Goal: Information Seeking & Learning: Learn about a topic

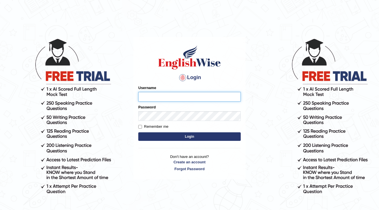
drag, startPoint x: 0, startPoint y: 0, endPoint x: 191, endPoint y: 100, distance: 215.7
click at [191, 100] on input "Username" at bounding box center [189, 97] width 102 height 10
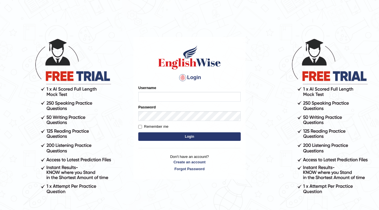
click at [147, 81] on h4 "Login" at bounding box center [189, 77] width 102 height 9
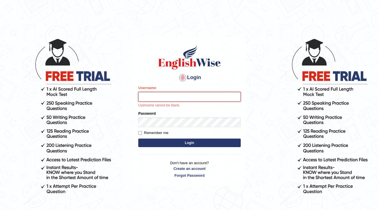
click at [207, 99] on input "Username" at bounding box center [189, 97] width 102 height 10
type input "Kubra"
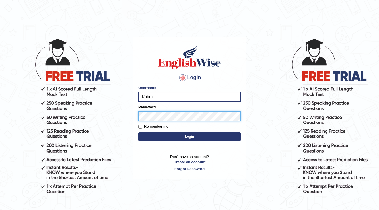
click at [138, 132] on button "Login" at bounding box center [189, 136] width 102 height 9
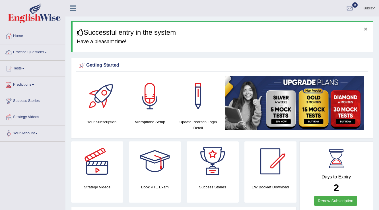
click at [367, 29] on button "×" at bounding box center [365, 29] width 3 height 6
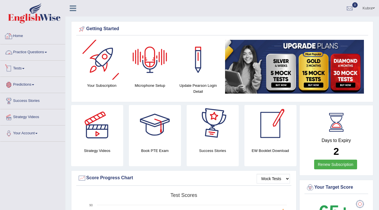
click at [30, 52] on link "Practice Questions" at bounding box center [32, 51] width 65 height 14
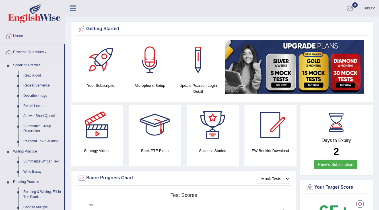
click at [35, 76] on link "Read Aloud" at bounding box center [42, 76] width 43 height 10
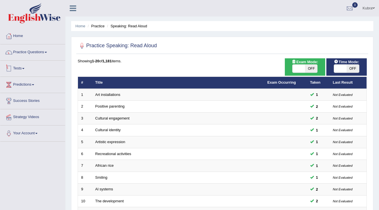
click at [36, 53] on link "Practice Questions" at bounding box center [32, 51] width 65 height 14
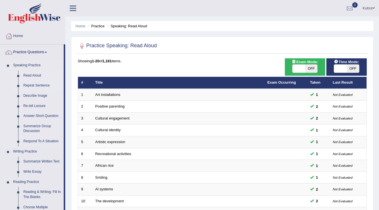
click at [38, 87] on link "Repeat Sentence" at bounding box center [42, 86] width 43 height 10
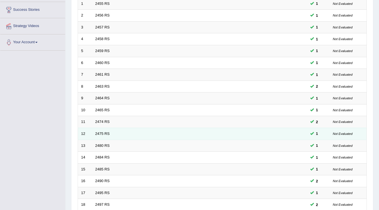
scroll to position [91, 0]
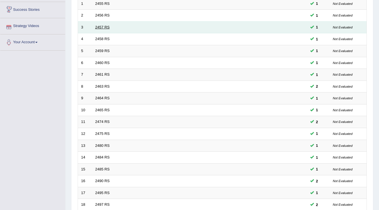
click at [98, 26] on link "2457 RS" at bounding box center [102, 27] width 15 height 4
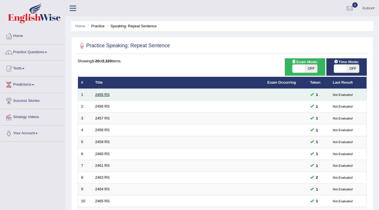
click at [106, 95] on link "2455 RS" at bounding box center [102, 95] width 15 height 4
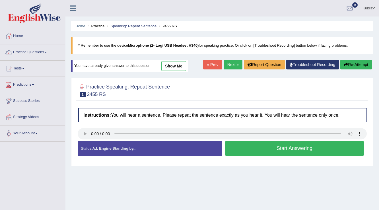
click at [314, 147] on button "Start Answering" at bounding box center [294, 148] width 139 height 15
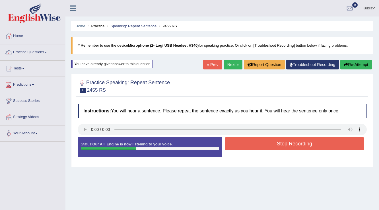
click at [314, 147] on button "Stop Recording" at bounding box center [294, 143] width 139 height 13
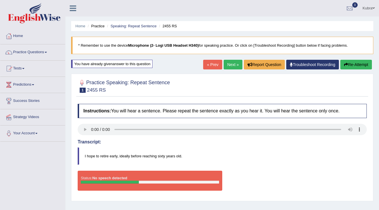
click at [198, 77] on div at bounding box center [222, 85] width 289 height 17
click at [316, 66] on link "Troubleshoot Recording" at bounding box center [312, 65] width 53 height 10
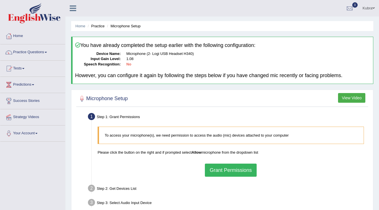
click at [223, 169] on button "Grant Permissions" at bounding box center [231, 170] width 52 height 13
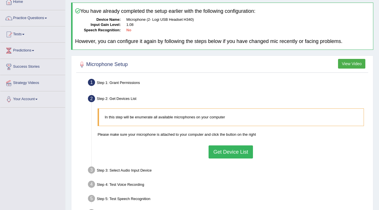
scroll to position [46, 0]
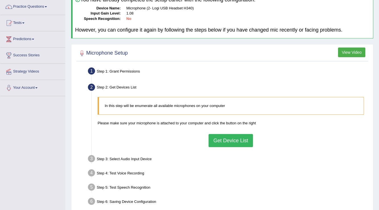
click at [226, 140] on button "Get Device List" at bounding box center [231, 140] width 44 height 13
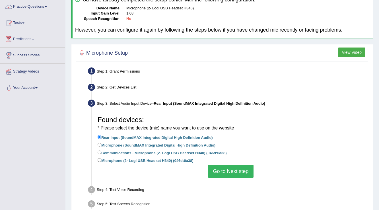
click at [172, 159] on label "Microphone (2- Logi USB Headset H340) (046d:0a38)" at bounding box center [146, 160] width 96 height 6
click at [101, 159] on input "Microphone (2- Logi USB Headset H340) (046d:0a38)" at bounding box center [100, 160] width 4 height 4
radio input "true"
click at [247, 173] on button "Go to Next step" at bounding box center [230, 171] width 45 height 13
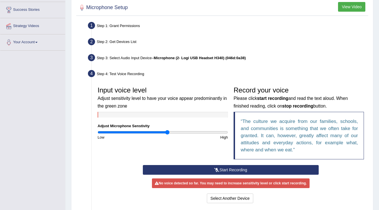
scroll to position [114, 0]
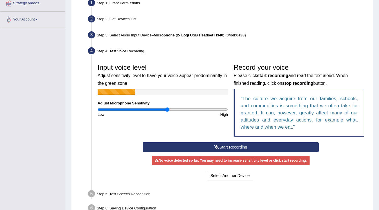
click at [263, 148] on button "Start Recording" at bounding box center [231, 147] width 176 height 10
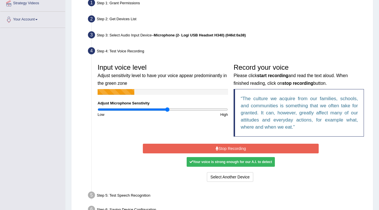
click at [223, 149] on button "Stop Recording" at bounding box center [231, 149] width 176 height 10
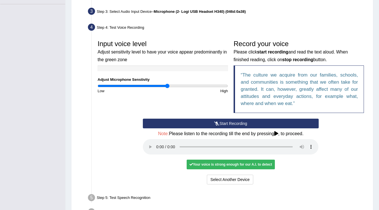
scroll to position [174, 0]
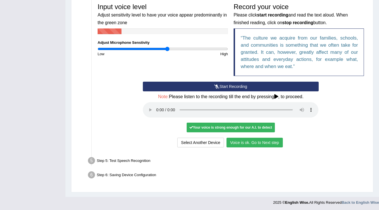
click at [254, 140] on button "Voice is ok. Go to Next step" at bounding box center [255, 143] width 56 height 10
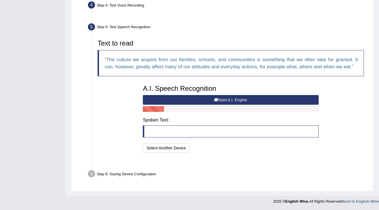
scroll to position [145, 0]
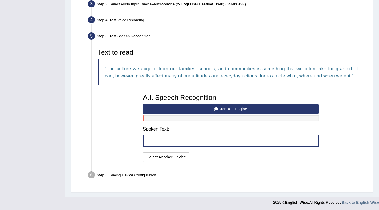
click at [231, 107] on button "Start A.I. Engine" at bounding box center [231, 109] width 176 height 10
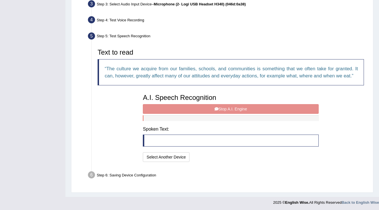
click at [231, 107] on div "A.I. Speech Recognition Start A.I. Engine Stop A.I. Engine Note: Please listen …" at bounding box center [230, 127] width 181 height 72
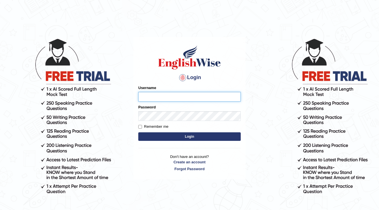
drag, startPoint x: 0, startPoint y: 0, endPoint x: 280, endPoint y: 24, distance: 281.4
click at [280, 24] on body "Login Please fix the following errors: Username Password Remember me Login Don'…" at bounding box center [189, 124] width 379 height 210
type input "Kubra"
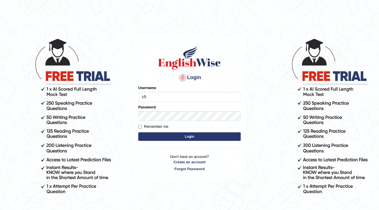
type input "c"
type input "Kubra"
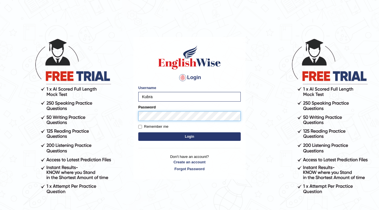
click at [138, 132] on button "Login" at bounding box center [189, 136] width 102 height 9
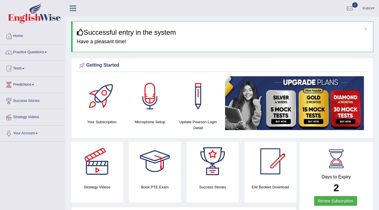
click at [33, 58] on link "Practice Questions" at bounding box center [32, 51] width 65 height 14
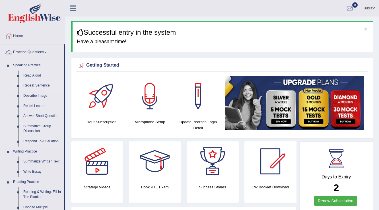
click at [37, 86] on link "Repeat Sentence" at bounding box center [42, 86] width 43 height 10
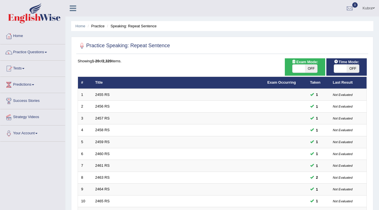
click at [106, 108] on link "2456 RS" at bounding box center [102, 106] width 15 height 4
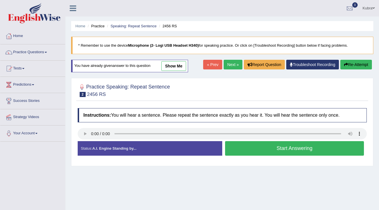
click at [309, 178] on div "Home Practice Speaking: Repeat Sentence 2456 RS * Remember to use the device Mi…" at bounding box center [222, 142] width 314 height 285
click at [259, 149] on button "Start Answering" at bounding box center [294, 148] width 139 height 15
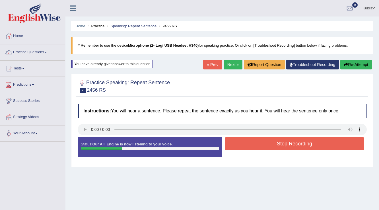
click at [257, 149] on button "Stop Recording" at bounding box center [294, 143] width 139 height 13
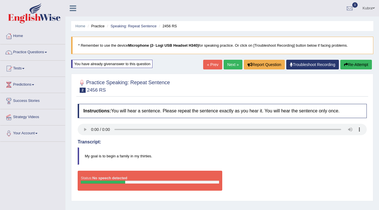
click at [307, 68] on link "Troubleshoot Recording" at bounding box center [312, 65] width 53 height 10
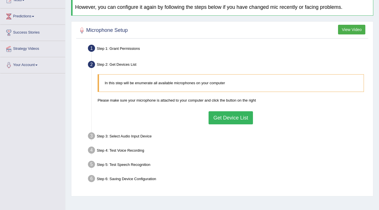
click at [223, 121] on button "Get Device List" at bounding box center [231, 117] width 44 height 13
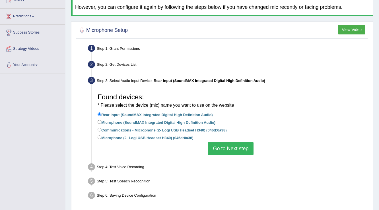
click at [163, 130] on label "Communications - Microphone (2- Logi USB Headset H340) (046d:0a38)" at bounding box center [162, 130] width 129 height 6
click at [101, 130] on input "Communications - Microphone (2- Logi USB Headset H340) (046d:0a38)" at bounding box center [100, 130] width 4 height 4
radio input "true"
click at [163, 139] on label "Microphone (2- Logi USB Headset H340) (046d:0a38)" at bounding box center [146, 137] width 96 height 6
click at [101, 139] on input "Microphone (2- Logi USB Headset H340) (046d:0a38)" at bounding box center [100, 137] width 4 height 4
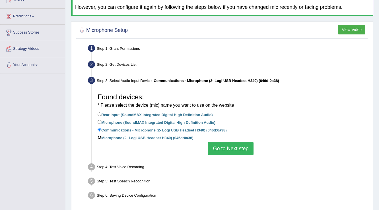
radio input "true"
click at [223, 148] on button "Go to Next step" at bounding box center [230, 148] width 45 height 13
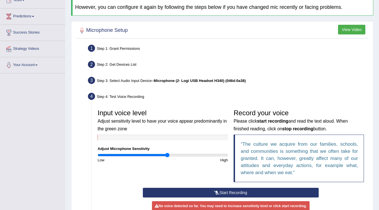
click at [204, 191] on button "Start Recording" at bounding box center [231, 193] width 176 height 10
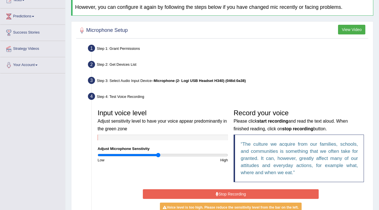
click at [158, 154] on input "range" at bounding box center [163, 155] width 130 height 5
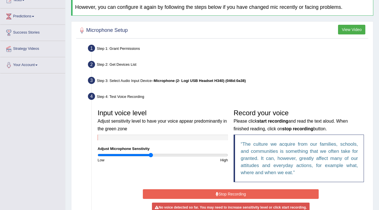
type input "0.82"
click at [151, 154] on input "range" at bounding box center [163, 155] width 130 height 5
click at [197, 192] on button "Stop Recording" at bounding box center [231, 194] width 176 height 10
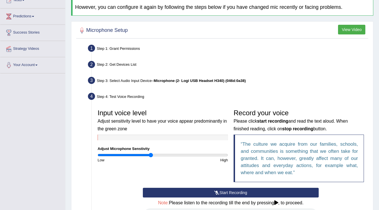
click at [182, 191] on button "Start Recording" at bounding box center [231, 193] width 176 height 10
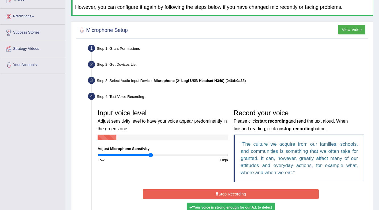
click at [184, 191] on button "Stop Recording" at bounding box center [231, 194] width 176 height 10
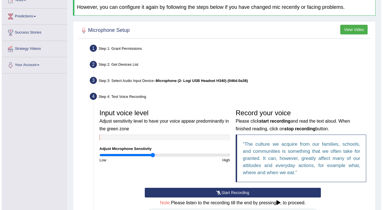
scroll to position [137, 0]
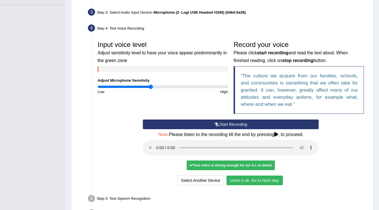
click at [262, 182] on button "Voice is ok. Go to Next step" at bounding box center [255, 181] width 56 height 10
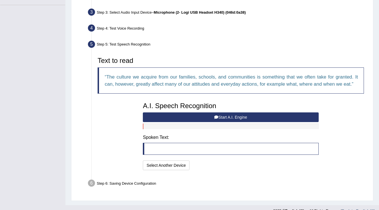
click at [213, 115] on button "Start A.I. Engine" at bounding box center [231, 117] width 176 height 10
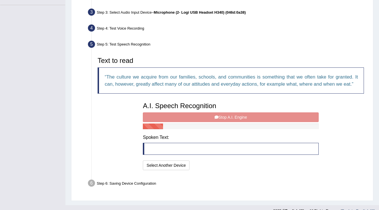
click at [212, 115] on div "A.I. Speech Recognition Start A.I. Engine Stop A.I. Engine Note: Please listen …" at bounding box center [230, 135] width 181 height 72
